Goal: Task Accomplishment & Management: Manage account settings

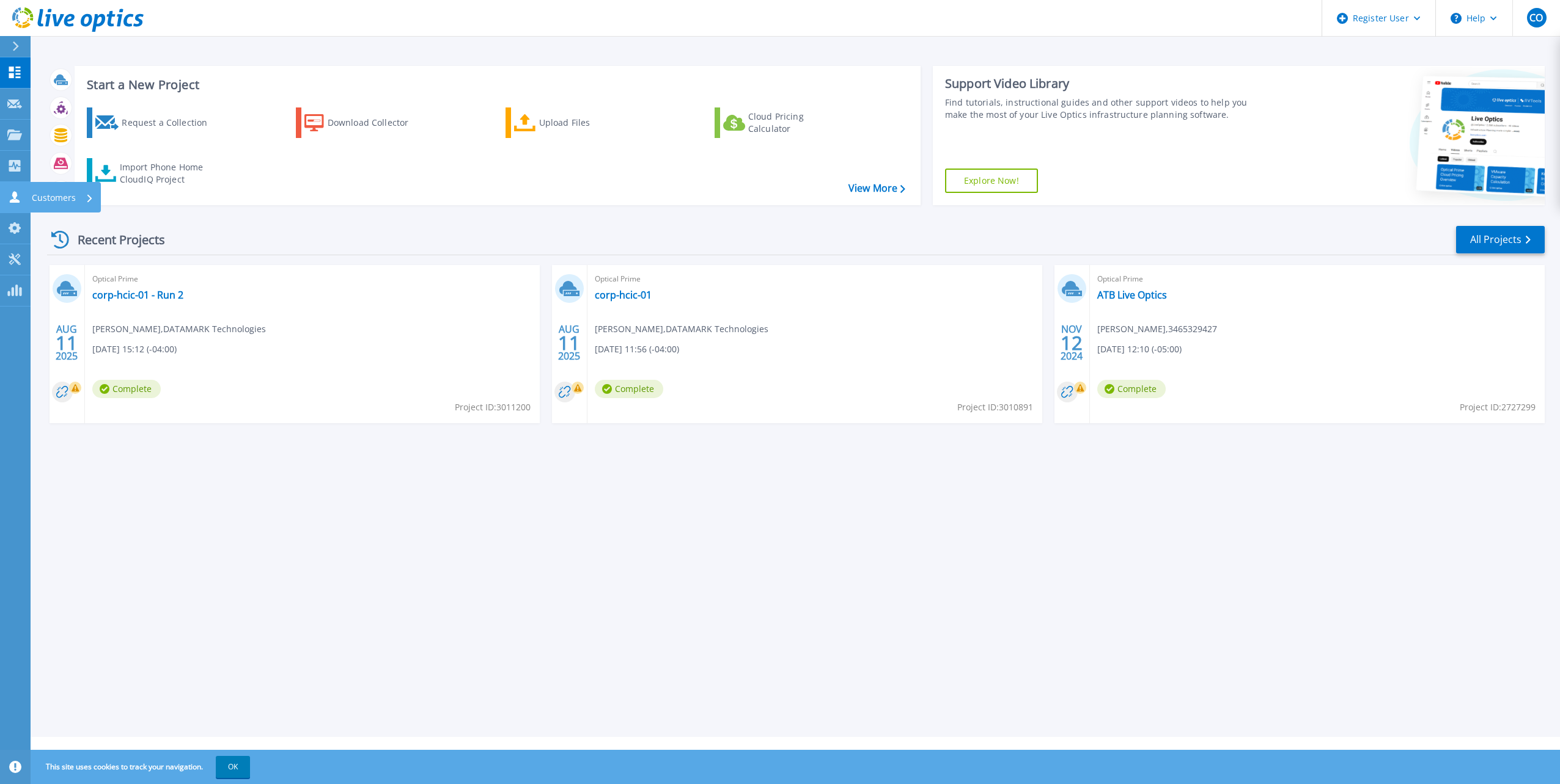
click at [59, 204] on p "Customers" at bounding box center [54, 198] width 44 height 32
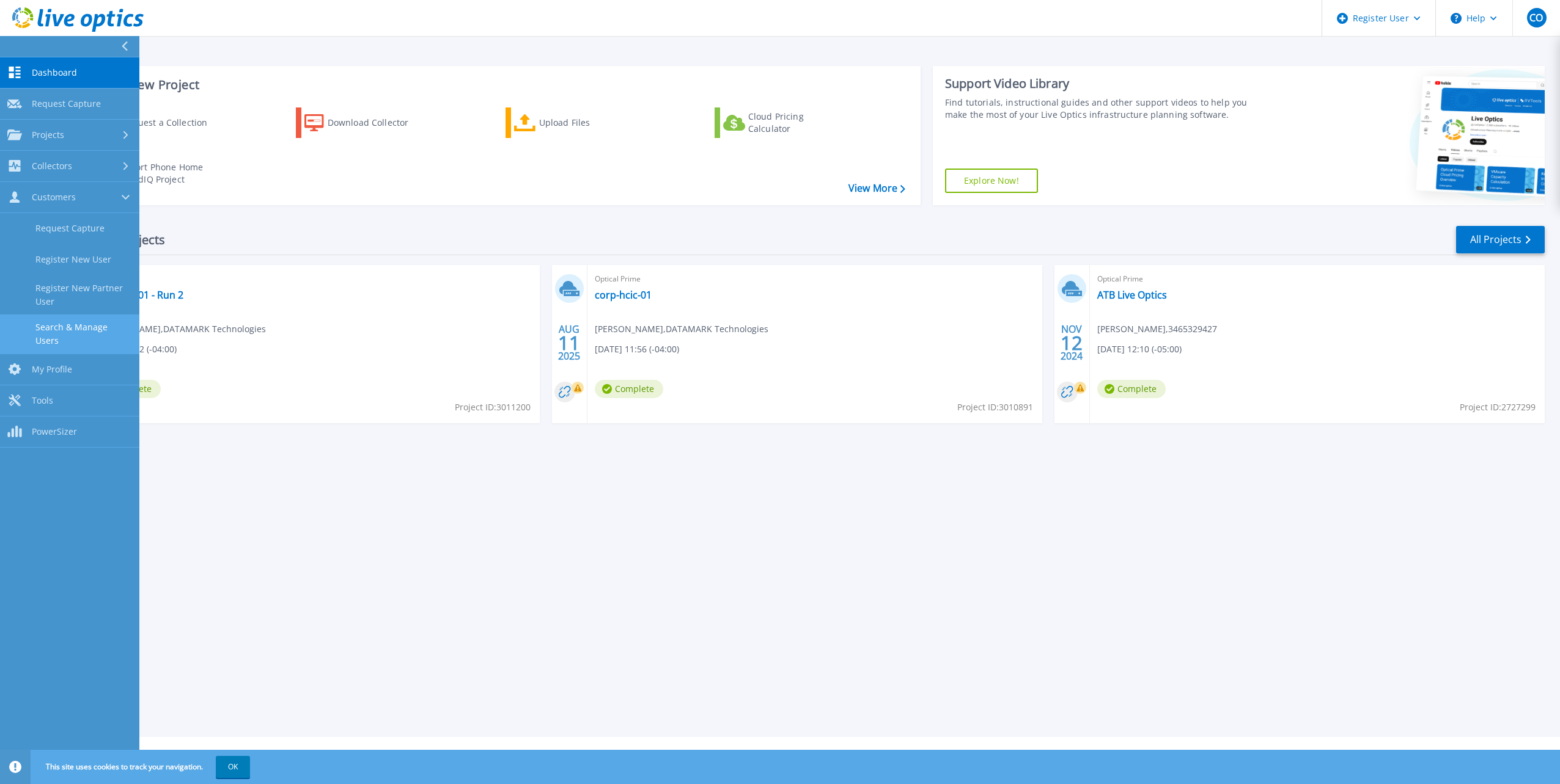
click at [91, 317] on link "Search & Manage Users" at bounding box center [69, 334] width 140 height 39
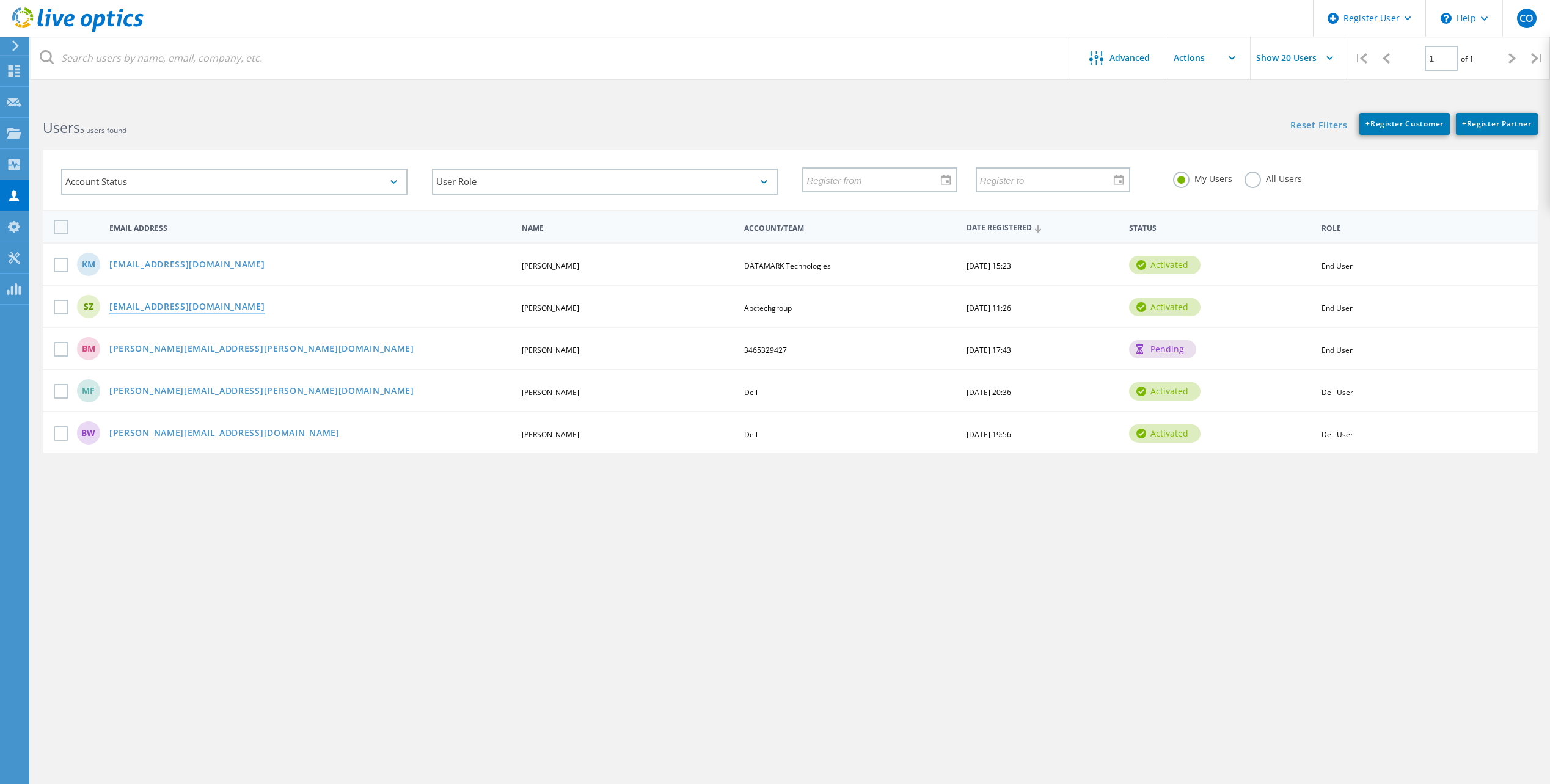
click at [176, 308] on link "[EMAIL_ADDRESS][DOMAIN_NAME]" at bounding box center [187, 307] width 156 height 11
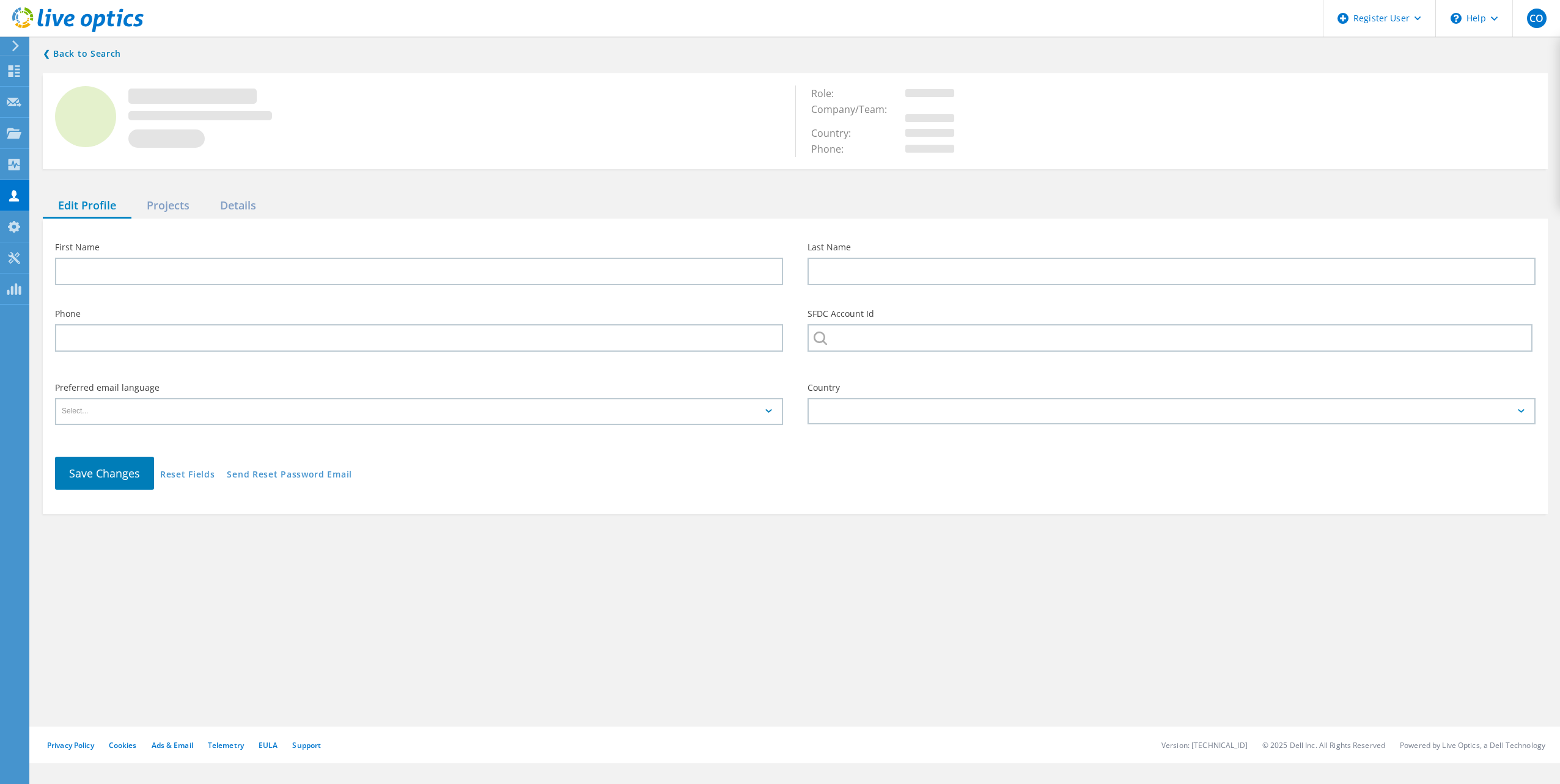
type input "SCOTT"
type input "ZAGER"
type input "Abctechgroup"
type input "English"
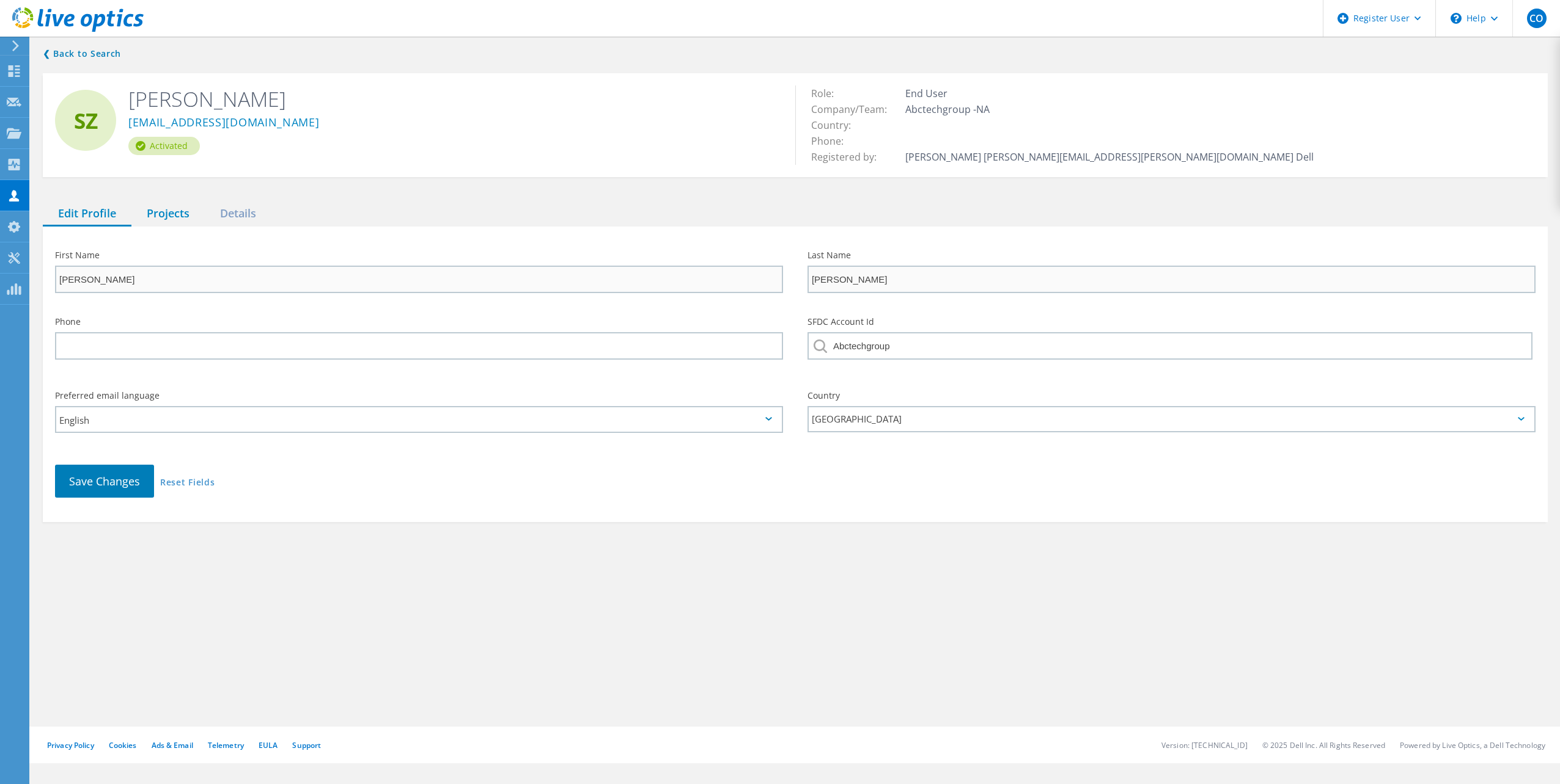
click at [181, 216] on div "Projects" at bounding box center [168, 215] width 73 height 25
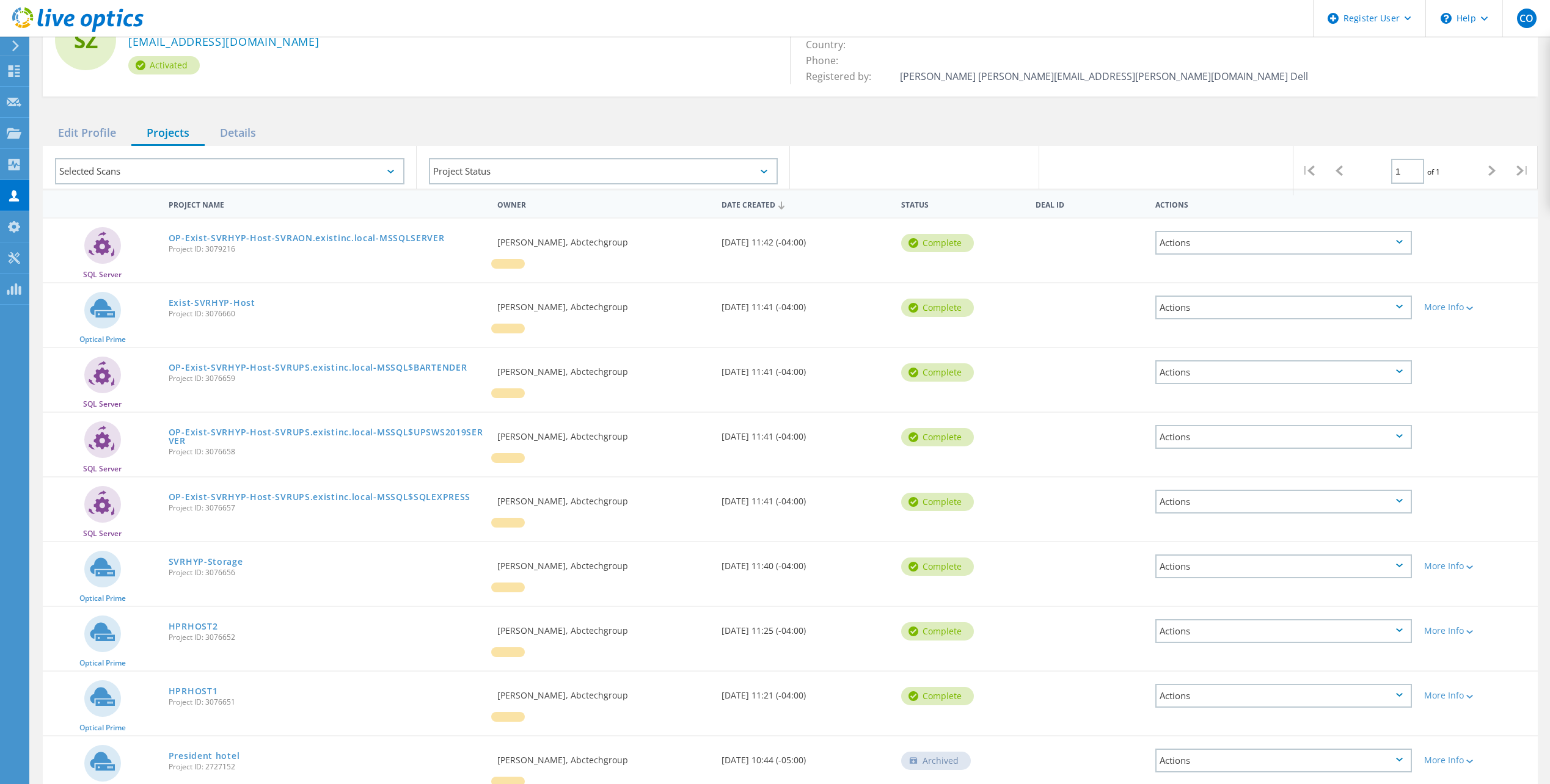
scroll to position [23, 0]
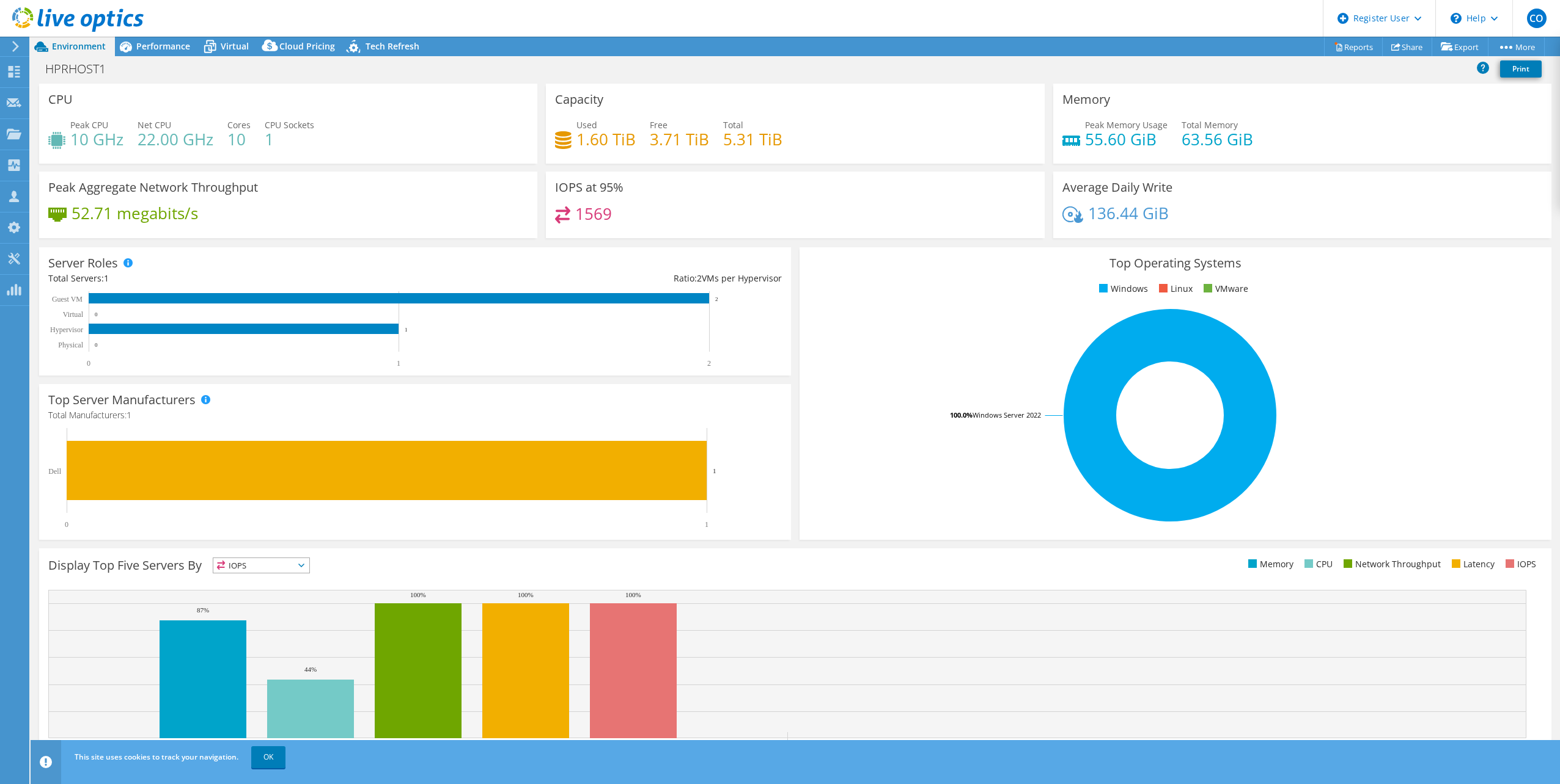
select select "USD"
click at [619, 207] on div "1569" at bounding box center [795, 219] width 480 height 26
select select "USD"
click at [1190, 150] on div "Peak Memory Usage 46.47 GiB Total Memory 63.56 GiB" at bounding box center [1302, 138] width 480 height 40
drag, startPoint x: 1167, startPoint y: 137, endPoint x: 1215, endPoint y: 141, distance: 48.2
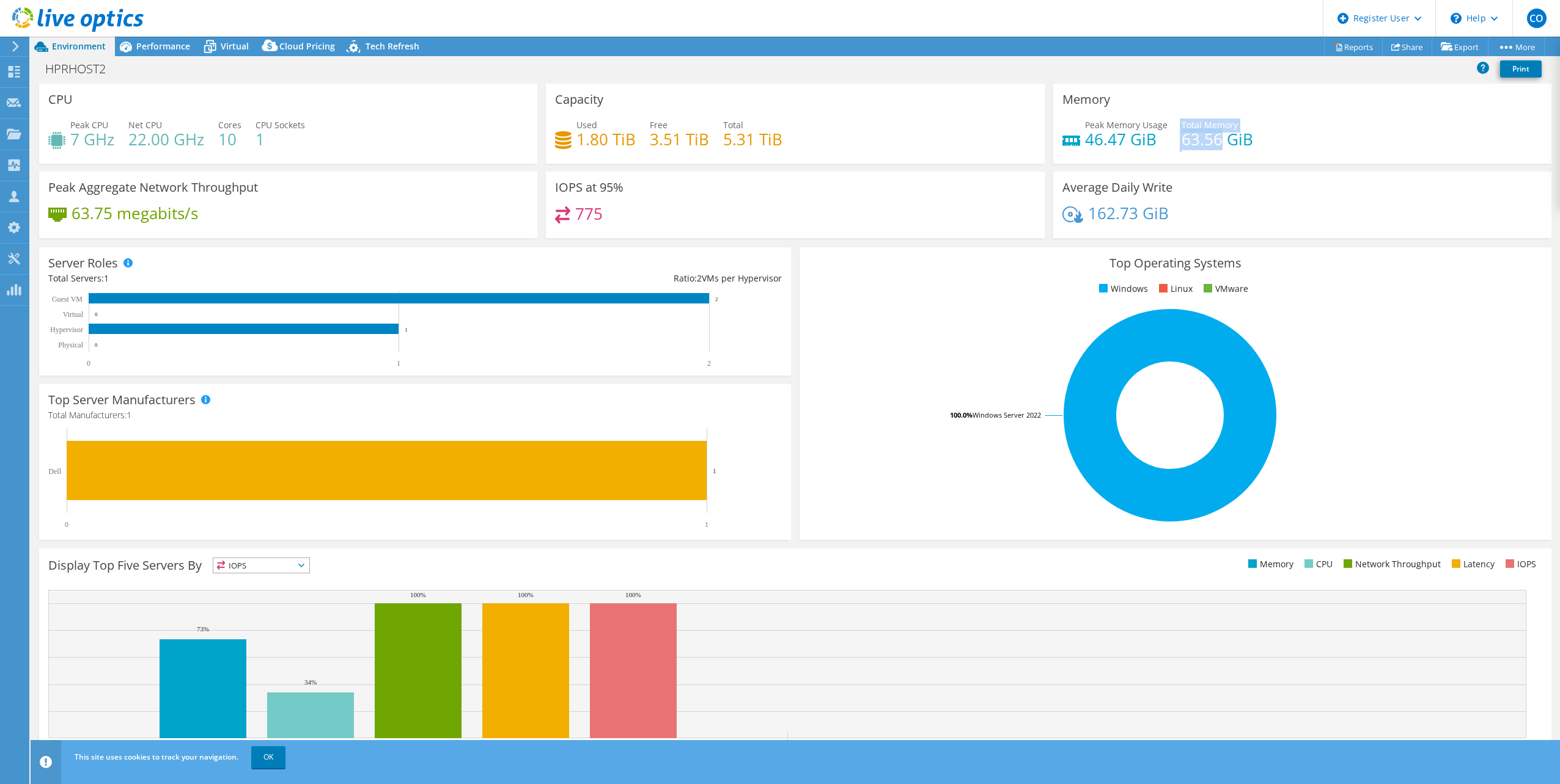
click at [1215, 141] on div "Peak Memory Usage 46.47 GiB Total Memory 63.56 GiB" at bounding box center [1302, 138] width 480 height 40
click at [1214, 141] on h4 "63.56 GiB" at bounding box center [1217, 139] width 71 height 14
drag, startPoint x: 1214, startPoint y: 141, endPoint x: 1186, endPoint y: 144, distance: 28.2
click at [1186, 144] on h4 "63.56 GiB" at bounding box center [1217, 139] width 71 height 14
click at [119, 175] on div "Peak Aggregate Network Throughput 63.75 megabits/s" at bounding box center [288, 205] width 499 height 66
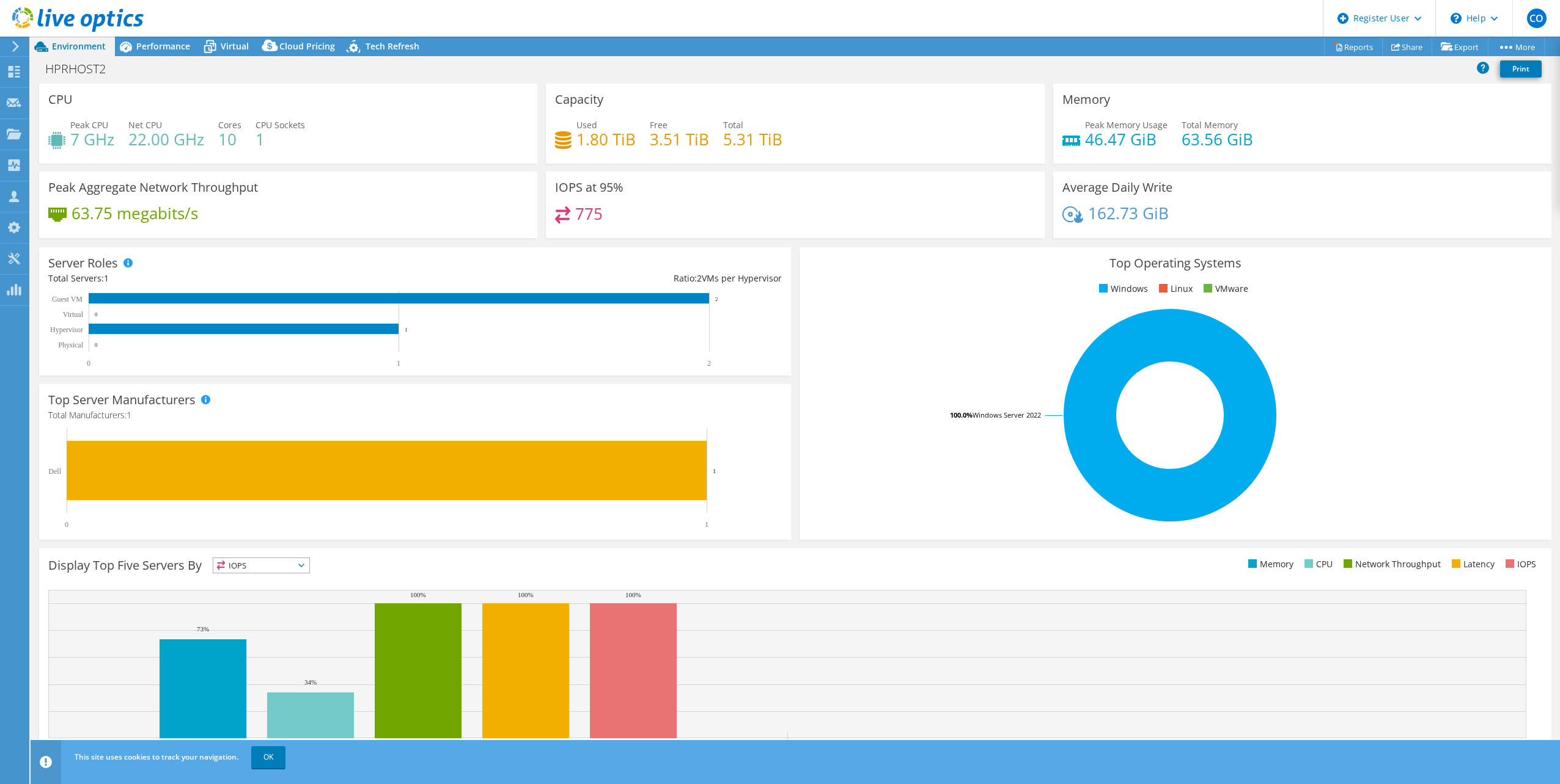
click at [86, 154] on div "Peak CPU 7 GHz Net CPU 22.00 GHz Cores 10 CPU Sockets 1" at bounding box center [288, 138] width 480 height 40
drag, startPoint x: 686, startPoint y: 154, endPoint x: 923, endPoint y: 14, distance: 275.3
click at [687, 154] on div "Used 1.80 TiB Free 3.51 TiB Total 5.31 TiB" at bounding box center [795, 138] width 480 height 40
click at [1243, 137] on h4 "63.56 GiB" at bounding box center [1217, 139] width 71 height 14
click at [607, 221] on div "775" at bounding box center [795, 219] width 480 height 26
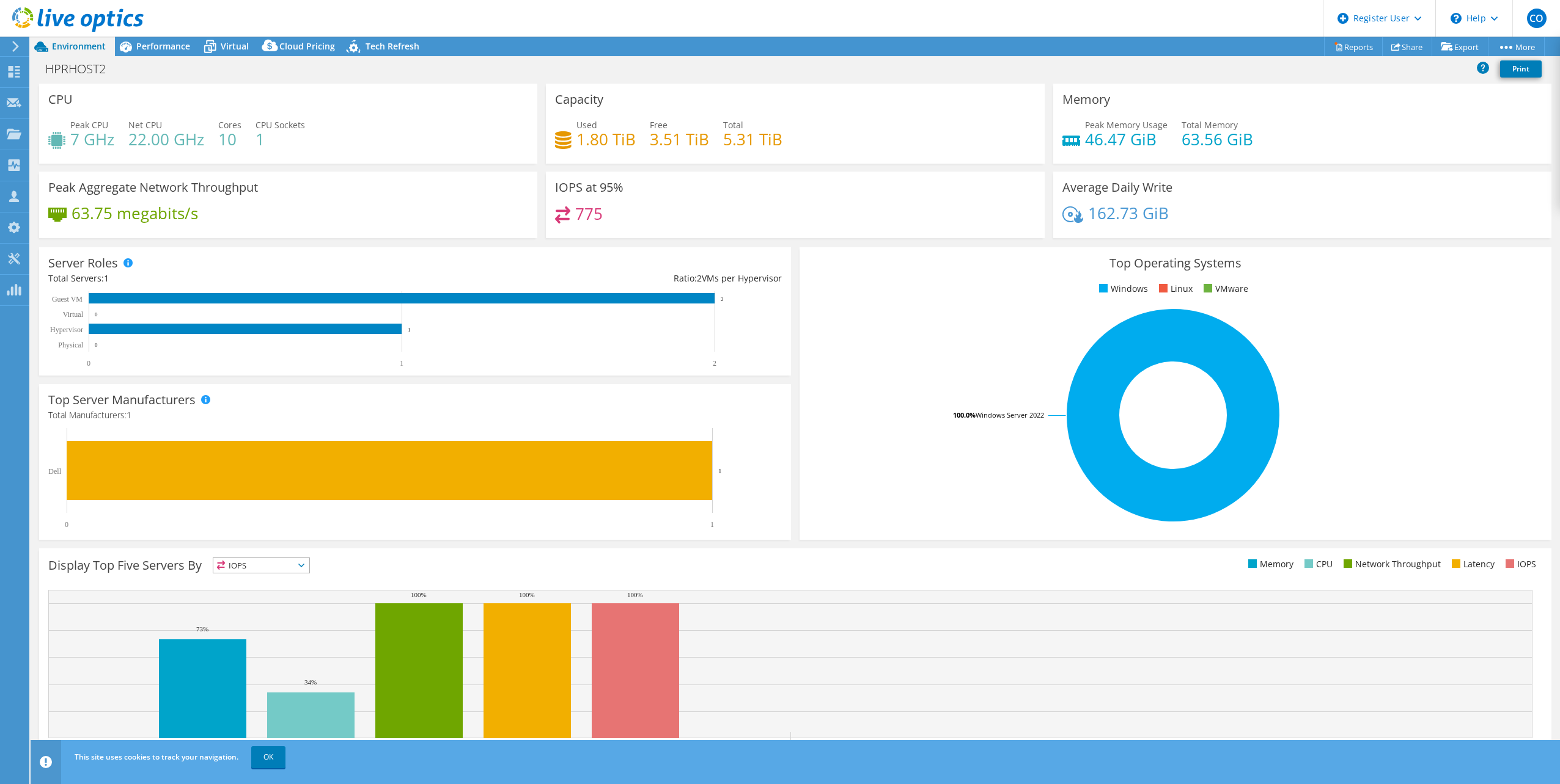
click at [1195, 133] on h4 "63.56 GiB" at bounding box center [1217, 139] width 71 height 14
click at [736, 107] on div "Capacity Used 1.80 TiB Free 3.51 TiB Total 5.31 TiB" at bounding box center [794, 124] width 499 height 80
click at [731, 158] on div "Capacity Used 1.80 TiB Free 3.51 TiB Total 5.31 TiB" at bounding box center [794, 124] width 499 height 80
